Goal: Task Accomplishment & Management: Manage account settings

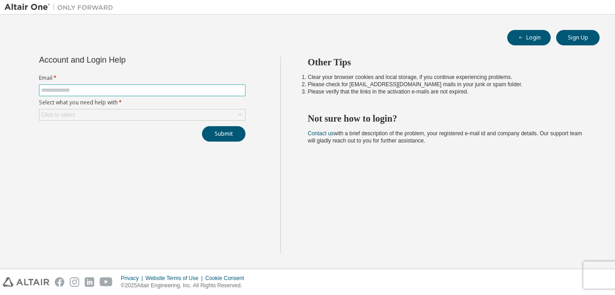
click at [163, 89] on input "text" at bounding box center [142, 90] width 202 height 7
type input "**********"
click at [130, 115] on div "Click to select" at bounding box center [142, 114] width 206 height 11
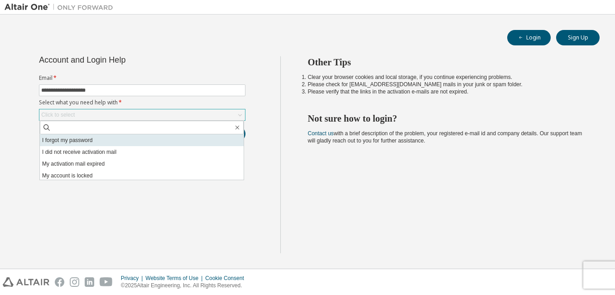
click at [77, 144] on li "I forgot my password" at bounding box center [142, 140] width 204 height 12
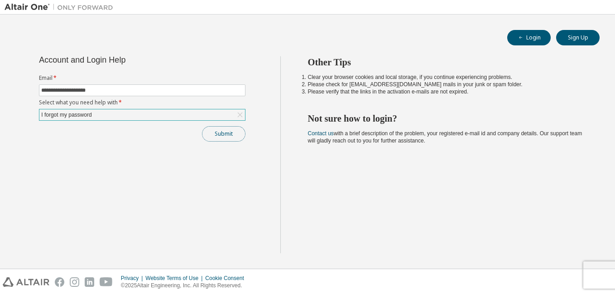
click at [229, 130] on button "Submit" at bounding box center [224, 133] width 44 height 15
click at [543, 38] on button "Login" at bounding box center [530, 37] width 44 height 15
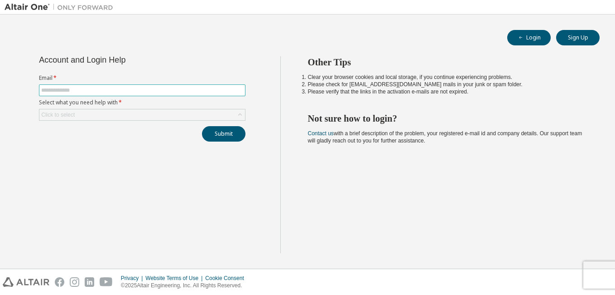
click at [180, 89] on input "text" at bounding box center [142, 90] width 202 height 7
type input "**********"
click at [135, 121] on div "**********" at bounding box center [143, 98] width 218 height 85
click at [131, 116] on div "Click to select" at bounding box center [142, 114] width 206 height 11
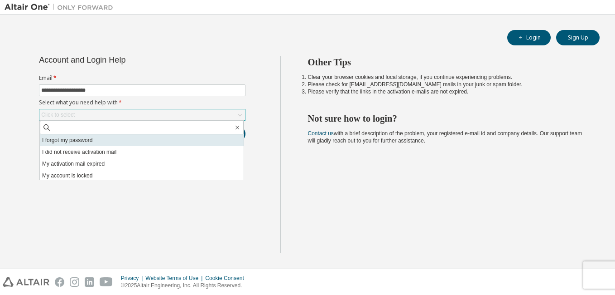
click at [96, 142] on li "I forgot my password" at bounding box center [142, 140] width 204 height 12
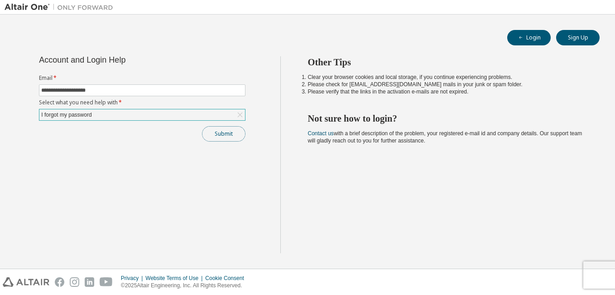
click at [220, 132] on button "Submit" at bounding box center [224, 133] width 44 height 15
click at [221, 135] on button "Submit" at bounding box center [224, 133] width 44 height 15
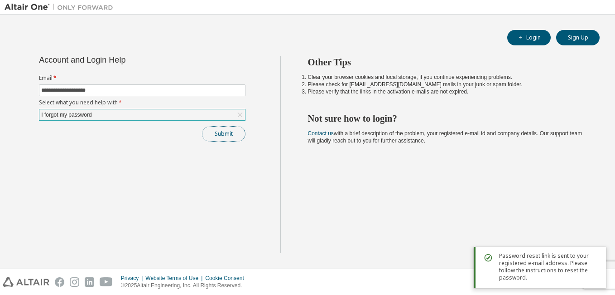
click at [228, 140] on button "Submit" at bounding box center [224, 133] width 44 height 15
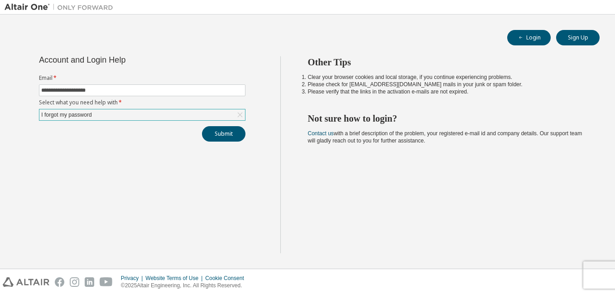
click at [279, 21] on div "**********" at bounding box center [308, 141] width 606 height 245
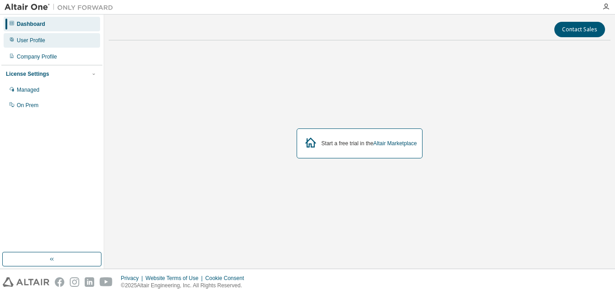
click at [37, 43] on div "User Profile" at bounding box center [31, 40] width 29 height 7
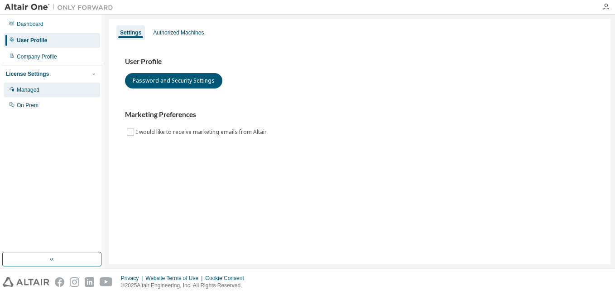
click at [31, 92] on div "Managed" at bounding box center [28, 89] width 23 height 7
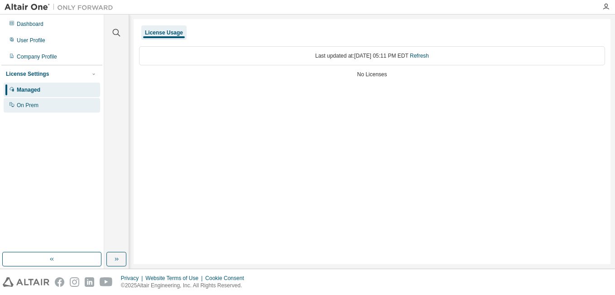
click at [34, 103] on div "On Prem" at bounding box center [28, 105] width 22 height 7
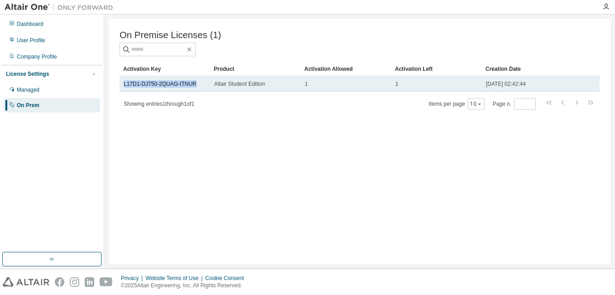
drag, startPoint x: 124, startPoint y: 86, endPoint x: 194, endPoint y: 86, distance: 70.2
click at [194, 86] on div "L17D1-DJ750-2QUAG-ITNUR" at bounding box center [165, 83] width 82 height 7
copy link "L17D1-DJ750-2QUAG-ITNUR"
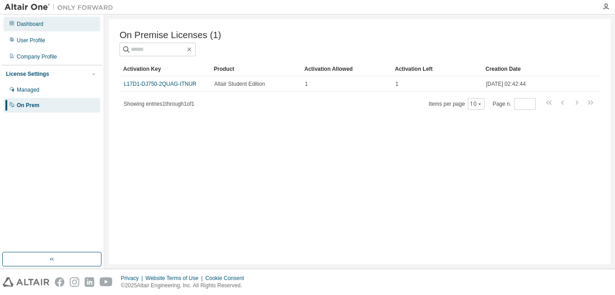
click at [44, 24] on div "Dashboard" at bounding box center [52, 24] width 97 height 15
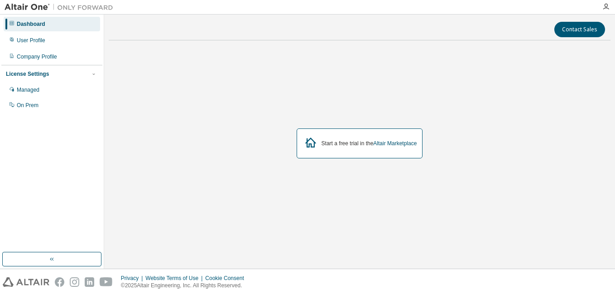
click at [229, 147] on div "Start a free trial in the Altair Marketplace" at bounding box center [360, 144] width 502 height 192
click at [39, 92] on div "Managed" at bounding box center [28, 89] width 23 height 7
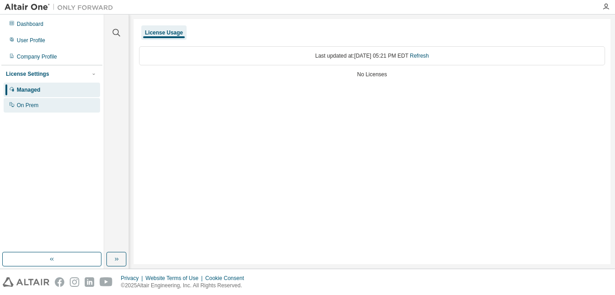
click at [39, 106] on div "On Prem" at bounding box center [52, 105] width 97 height 15
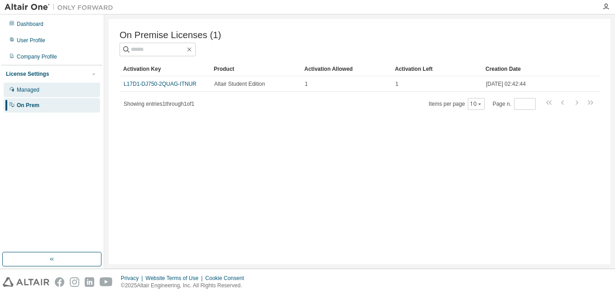
click at [36, 94] on div "Managed" at bounding box center [52, 89] width 97 height 15
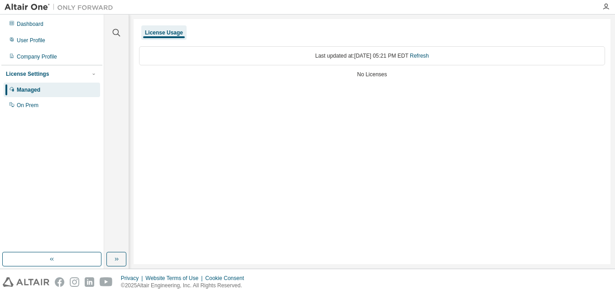
click at [361, 56] on div "Last updated at: [DATE] 05:21 PM EDT Refresh" at bounding box center [372, 55] width 466 height 19
click at [429, 54] on link "Refresh" at bounding box center [419, 56] width 19 height 6
click at [47, 106] on div "On Prem" at bounding box center [52, 105] width 97 height 15
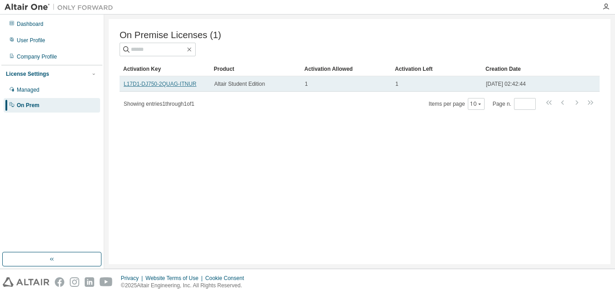
drag, startPoint x: 178, startPoint y: 83, endPoint x: 149, endPoint y: 87, distance: 28.7
